Goal: Information Seeking & Learning: Learn about a topic

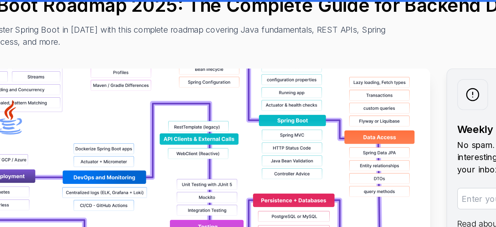
scroll to position [78, 0]
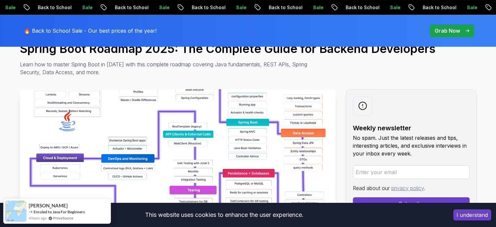
drag, startPoint x: 0, startPoint y: 0, endPoint x: 169, endPoint y: 125, distance: 210.2
click at [169, 125] on img at bounding box center [177, 162] width 315 height 147
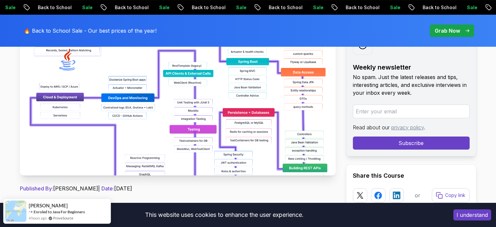
scroll to position [139, 0]
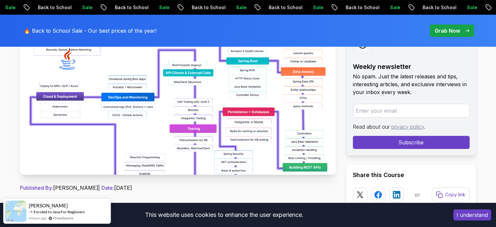
click at [137, 127] on img at bounding box center [177, 101] width 315 height 147
click at [290, 166] on img at bounding box center [177, 101] width 315 height 147
click at [176, 117] on img at bounding box center [177, 101] width 315 height 147
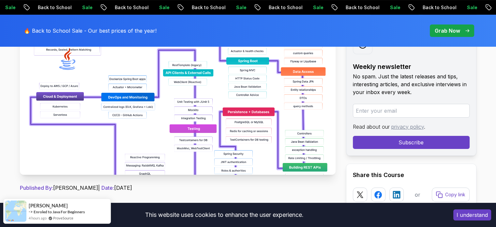
click at [176, 117] on img at bounding box center [177, 101] width 315 height 147
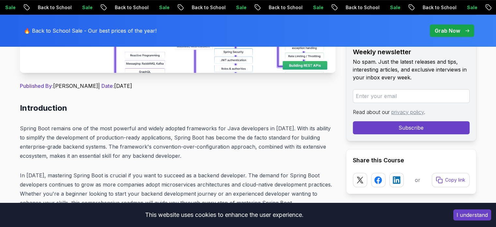
scroll to position [242, 0]
